Goal: Navigation & Orientation: Find specific page/section

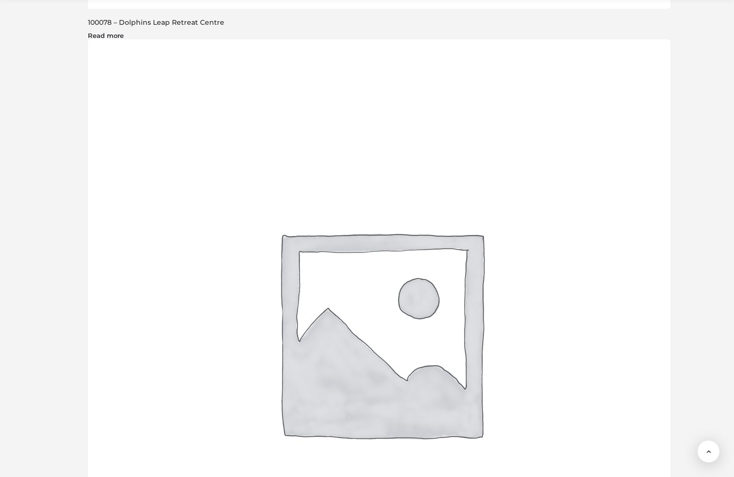
scroll to position [1751, 0]
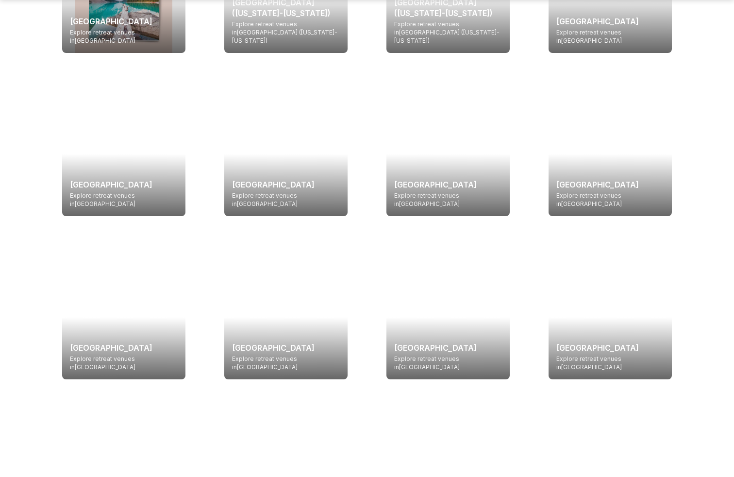
scroll to position [1796, 0]
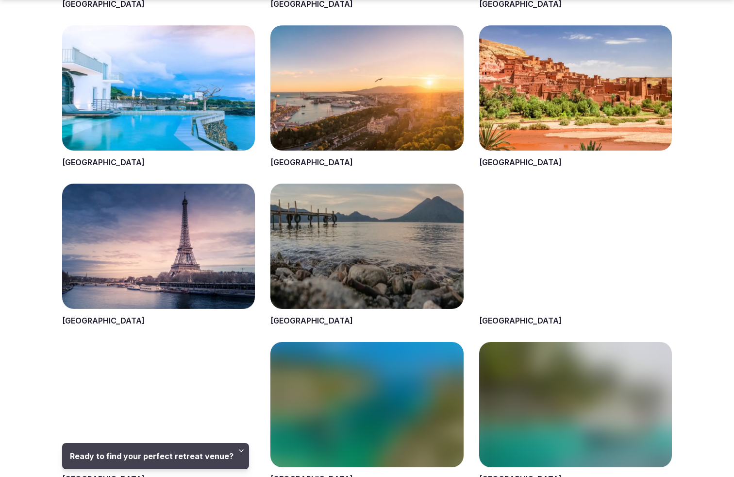
scroll to position [1340, 0]
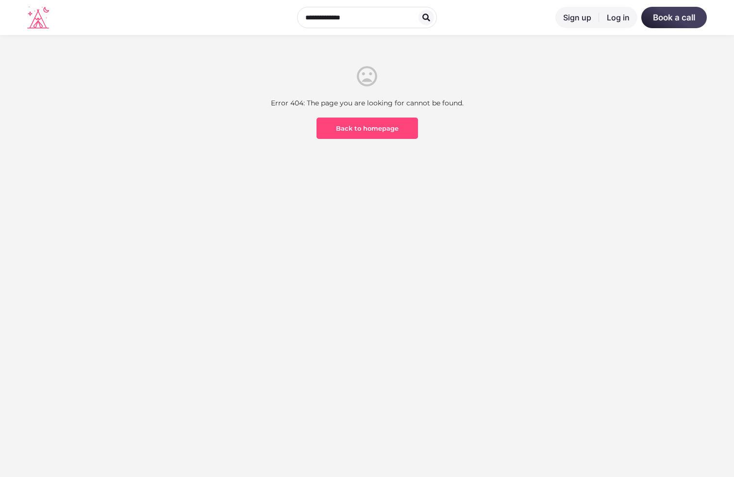
scroll to position [285, 0]
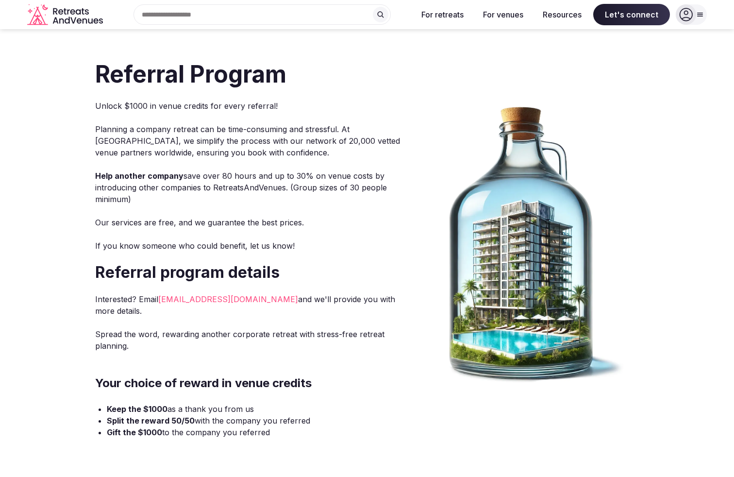
scroll to position [326, 0]
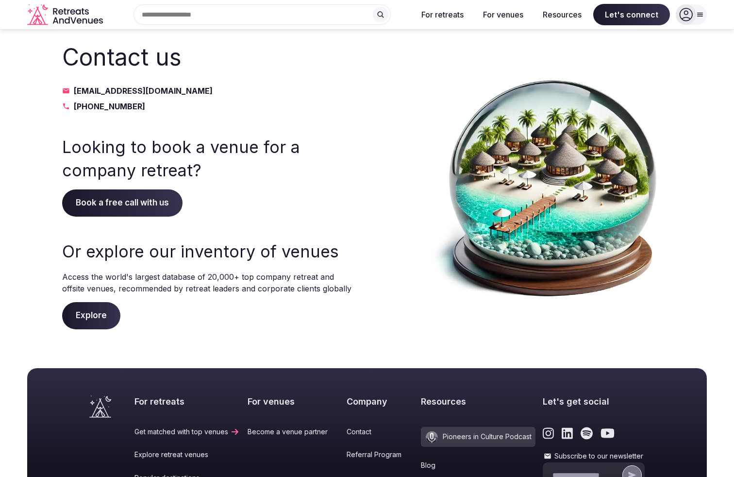
scroll to position [198, 0]
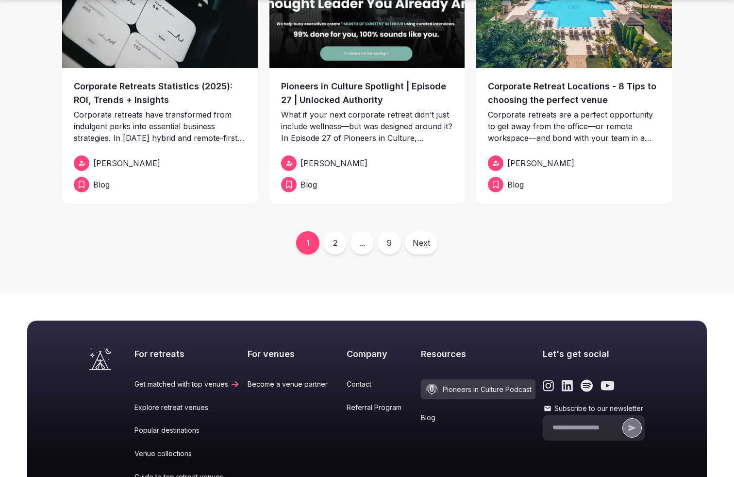
scroll to position [578, 0]
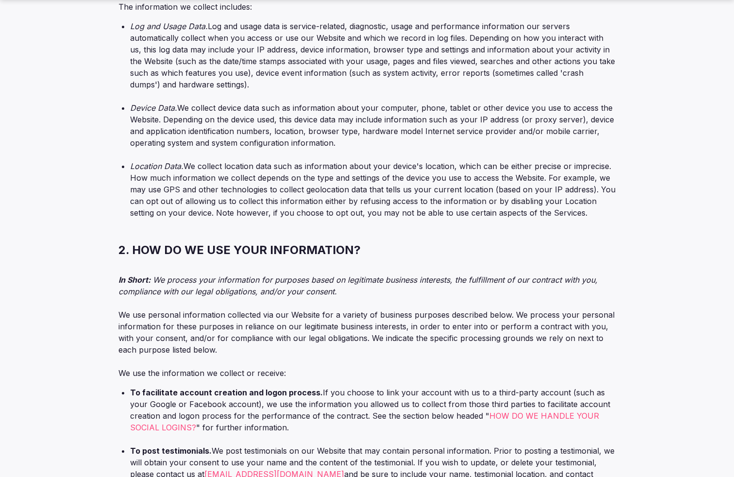
scroll to position [1796, 0]
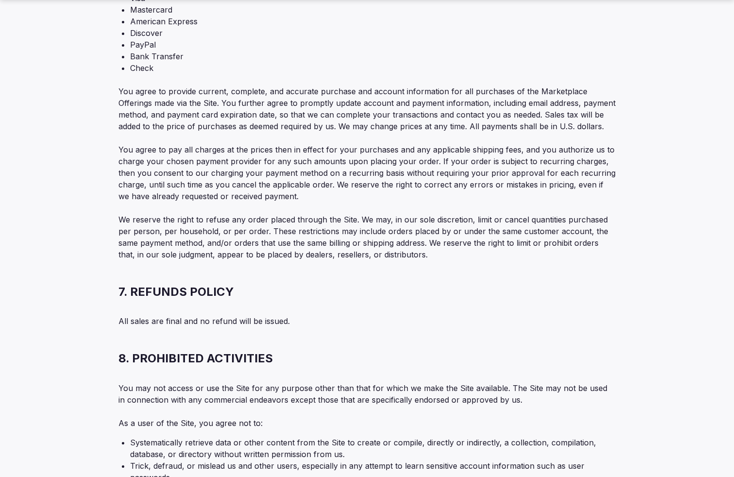
scroll to position [1796, 0]
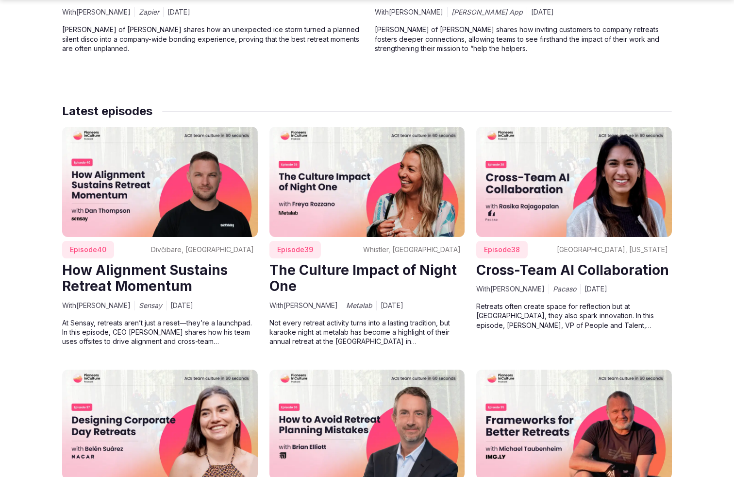
scroll to position [1340, 0]
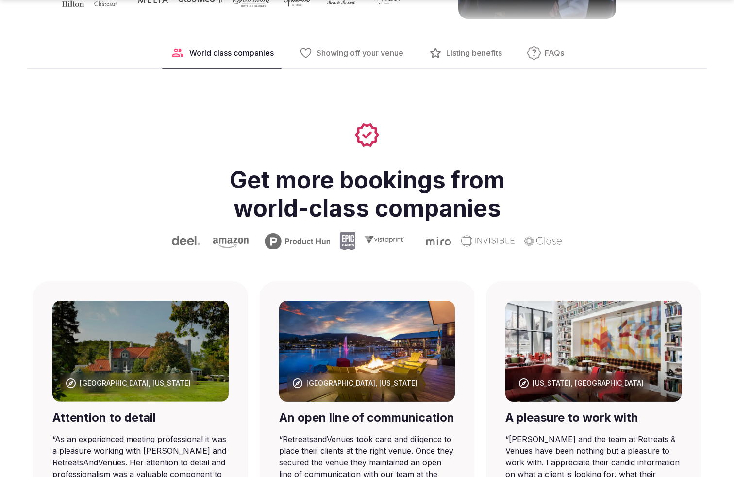
scroll to position [854, 0]
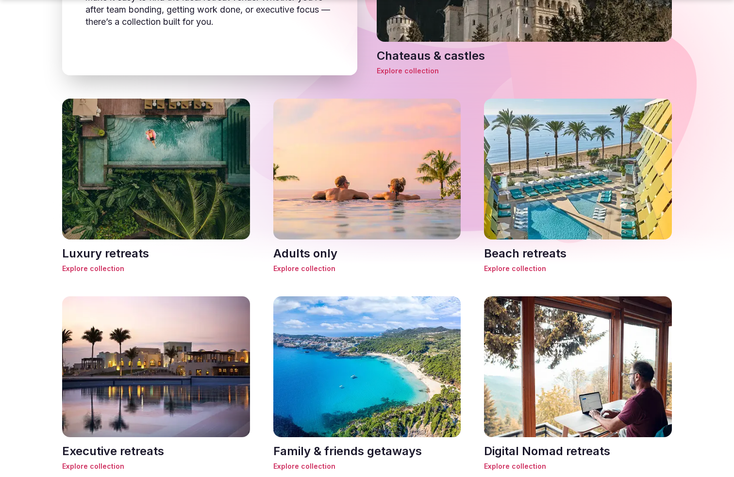
scroll to position [1281, 0]
